Goal: Find specific page/section: Find specific page/section

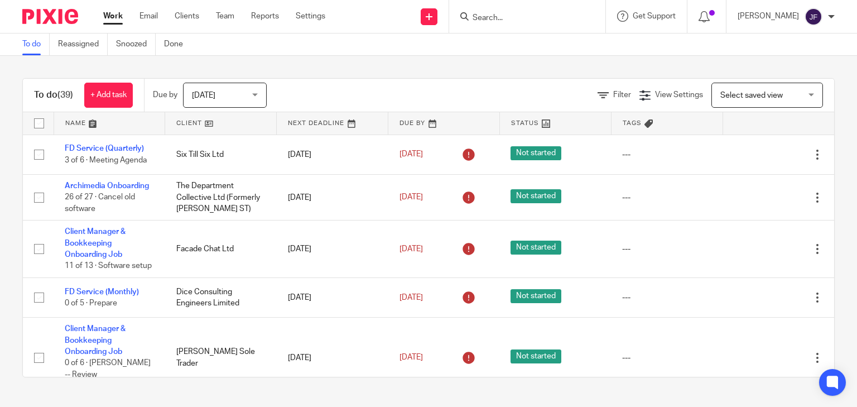
click at [572, 15] on input "Search" at bounding box center [522, 18] width 100 height 10
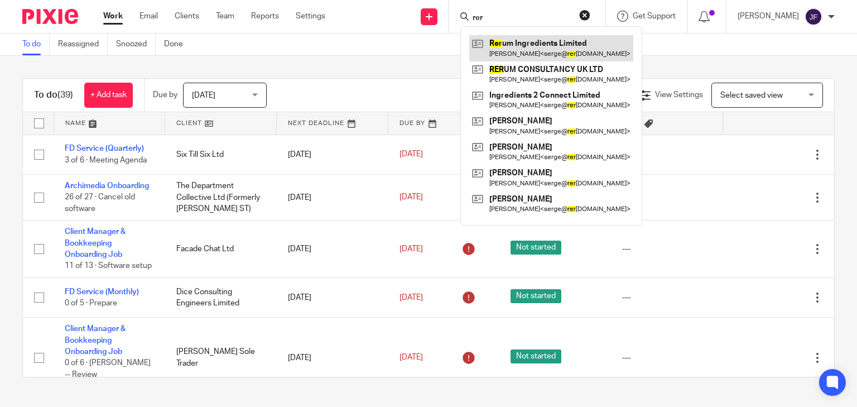
type input "rer"
click at [576, 47] on link at bounding box center [551, 48] width 164 height 26
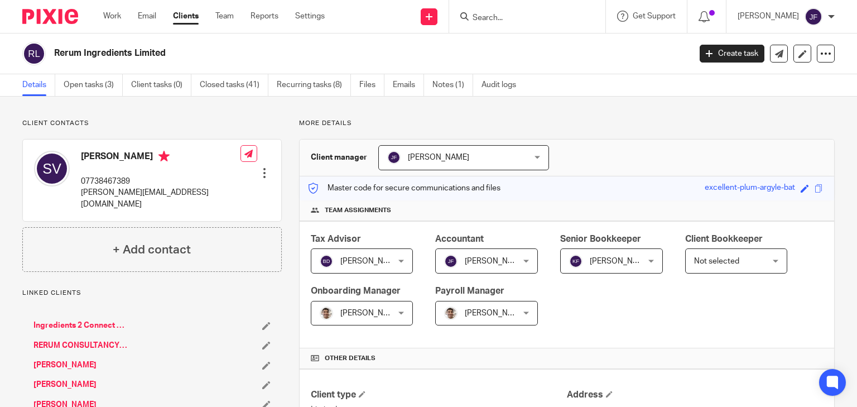
drag, startPoint x: 80, startPoint y: 157, endPoint x: 150, endPoint y: 157, distance: 69.2
click at [150, 157] on div "Serge Van-Kleef 07738467389 serge@rerumconsultancy.com" at bounding box center [137, 180] width 207 height 70
copy h4 "[PERSON_NAME]"
